Goal: Information Seeking & Learning: Learn about a topic

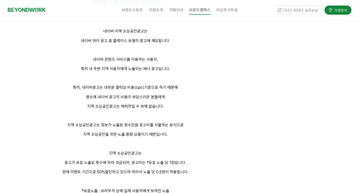
scroll to position [1196, 0]
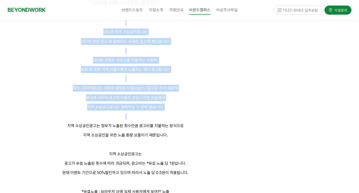
drag, startPoint x: 77, startPoint y: 25, endPoint x: 155, endPoint y: 114, distance: 118.8
click at [155, 114] on p at bounding box center [125, 116] width 206 height 7
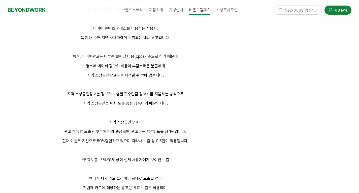
scroll to position [1229, 0]
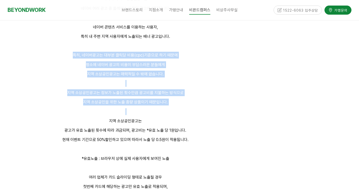
drag, startPoint x: 156, startPoint y: 113, endPoint x: 67, endPoint y: 55, distance: 106.0
click at [67, 55] on p "특히, 네이버광고는 대부분 클릭당 비용(cpc)기준으로 하기 때문에" at bounding box center [125, 55] width 206 height 7
drag, startPoint x: 67, startPoint y: 55, endPoint x: 180, endPoint y: 101, distance: 122.4
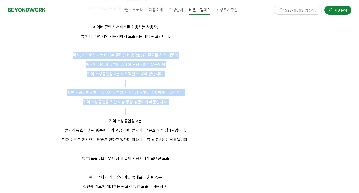
click at [180, 101] on p "지역 소상공인을 위한 노출 종량 상품이기 때문입니다." at bounding box center [125, 101] width 206 height 7
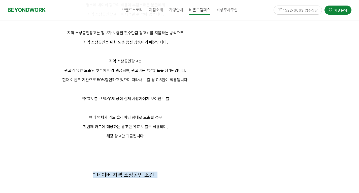
scroll to position [1289, 0]
click at [180, 101] on p "*유효노출 : 브라우저 상에 실제 사용자에게 보여진 노출" at bounding box center [125, 98] width 206 height 7
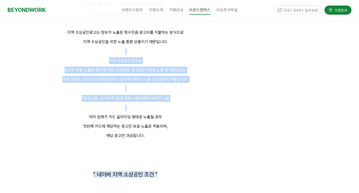
drag, startPoint x: 180, startPoint y: 101, endPoint x: 179, endPoint y: 55, distance: 46.6
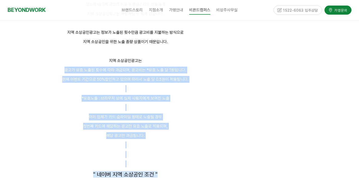
drag, startPoint x: 179, startPoint y: 55, endPoint x: 191, endPoint y: 151, distance: 96.7
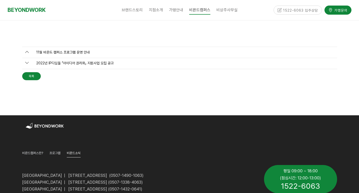
scroll to position [2267, 0]
